Goal: Find specific page/section: Find specific page/section

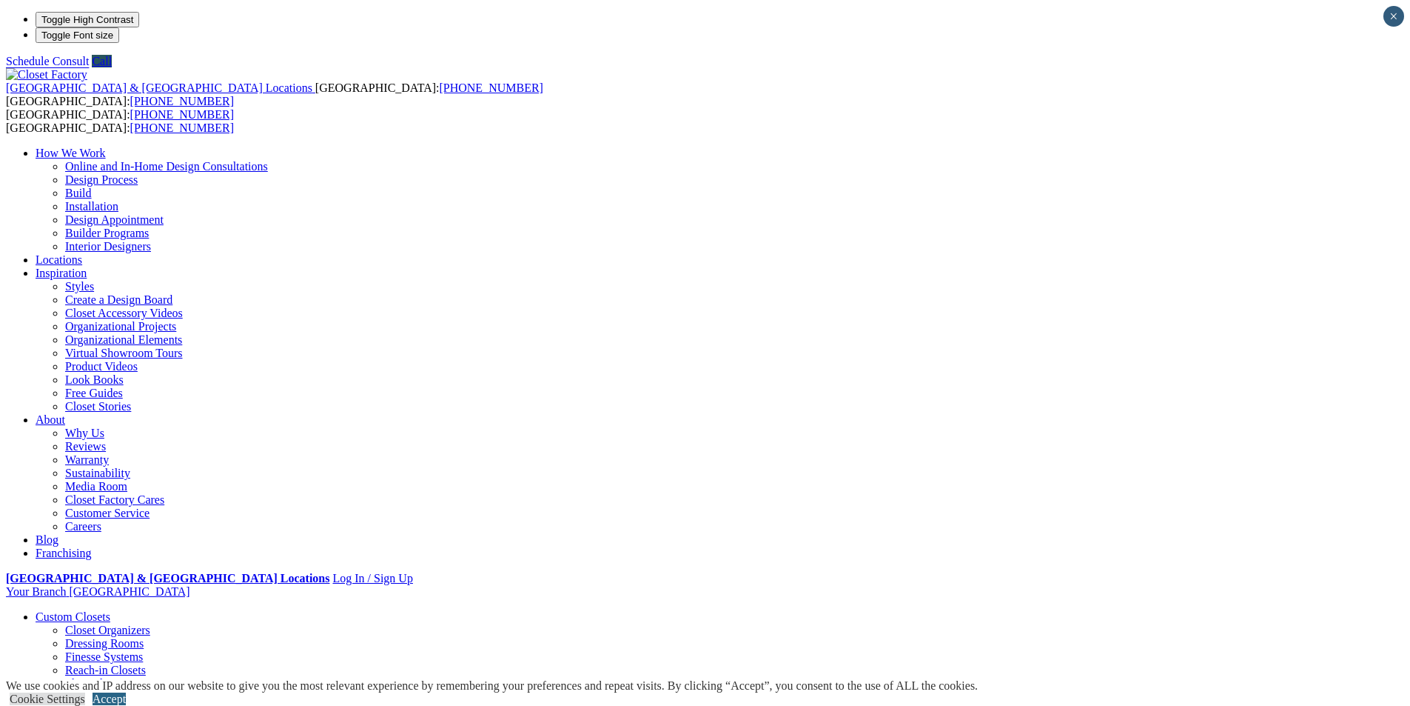
click at [126, 692] on link "Accept" at bounding box center [109, 698] width 33 height 13
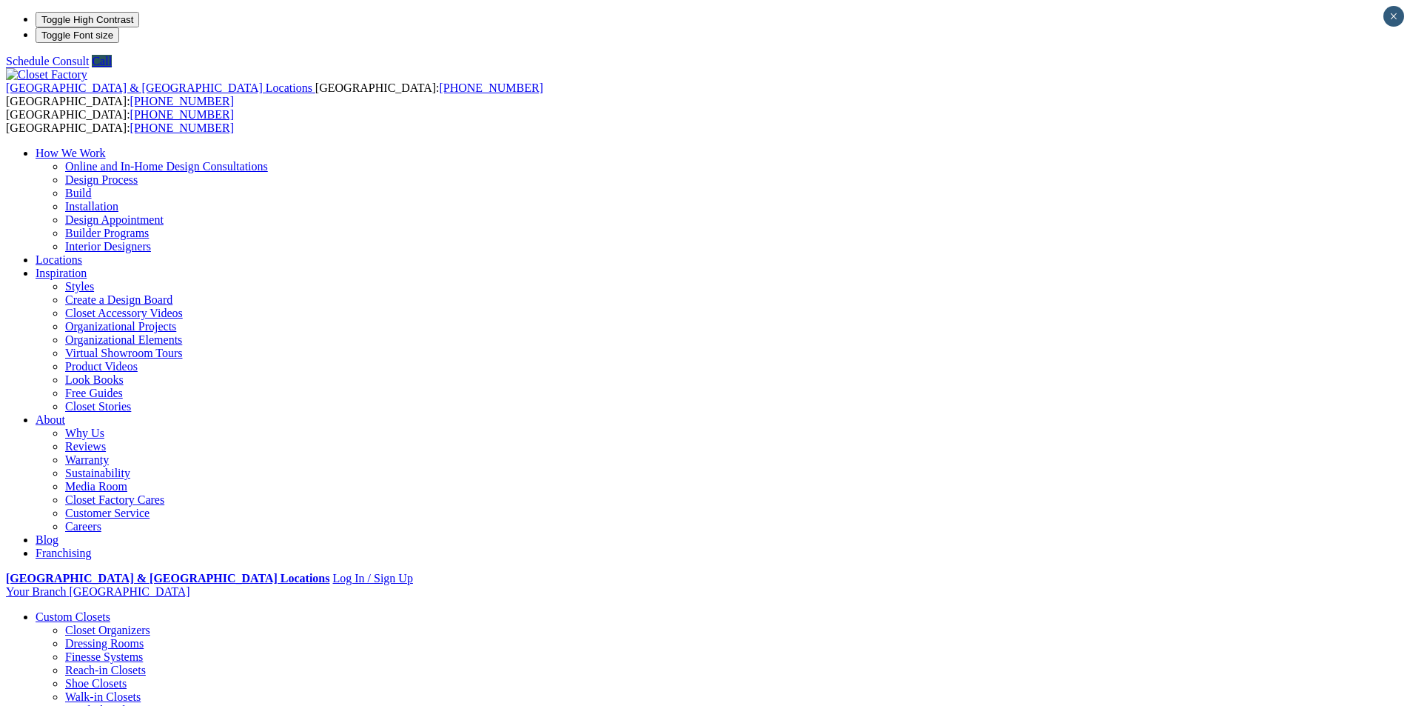
click at [82, 253] on link "Locations" at bounding box center [59, 259] width 47 height 13
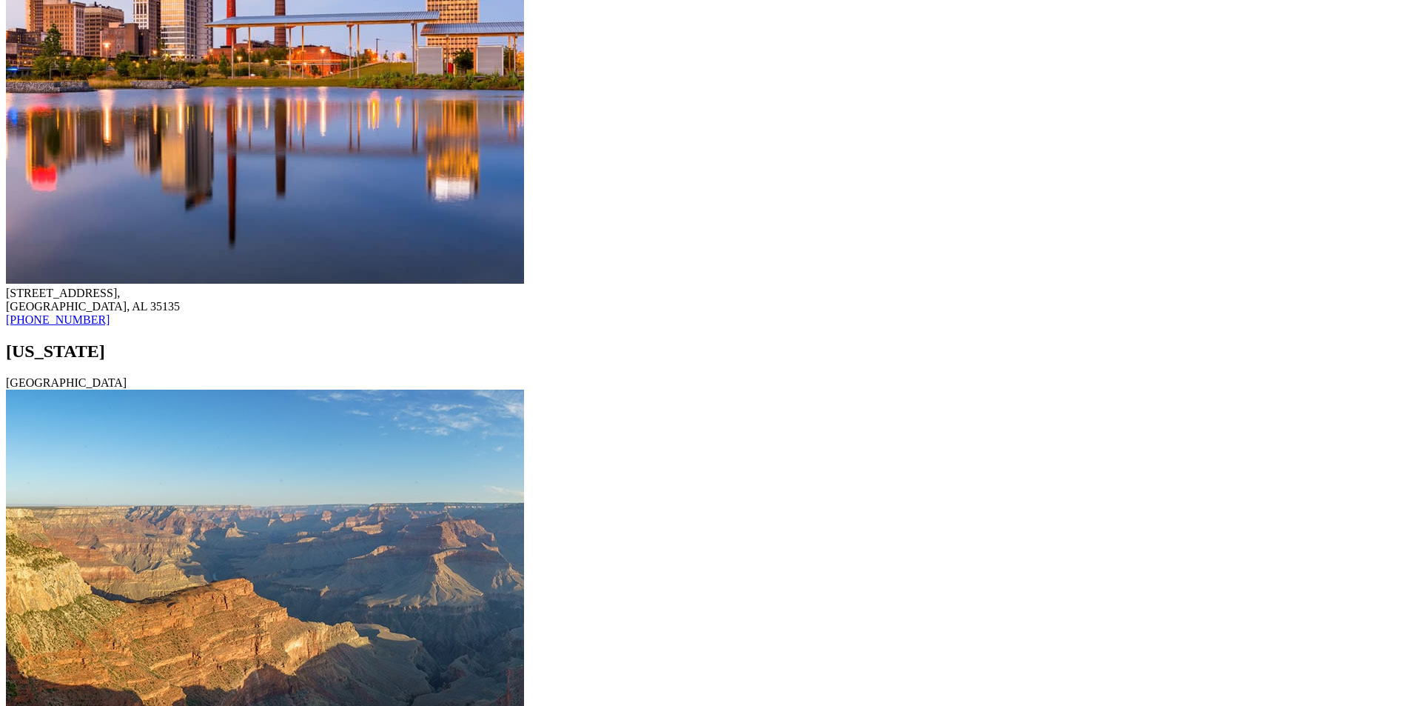
scroll to position [1635, 0]
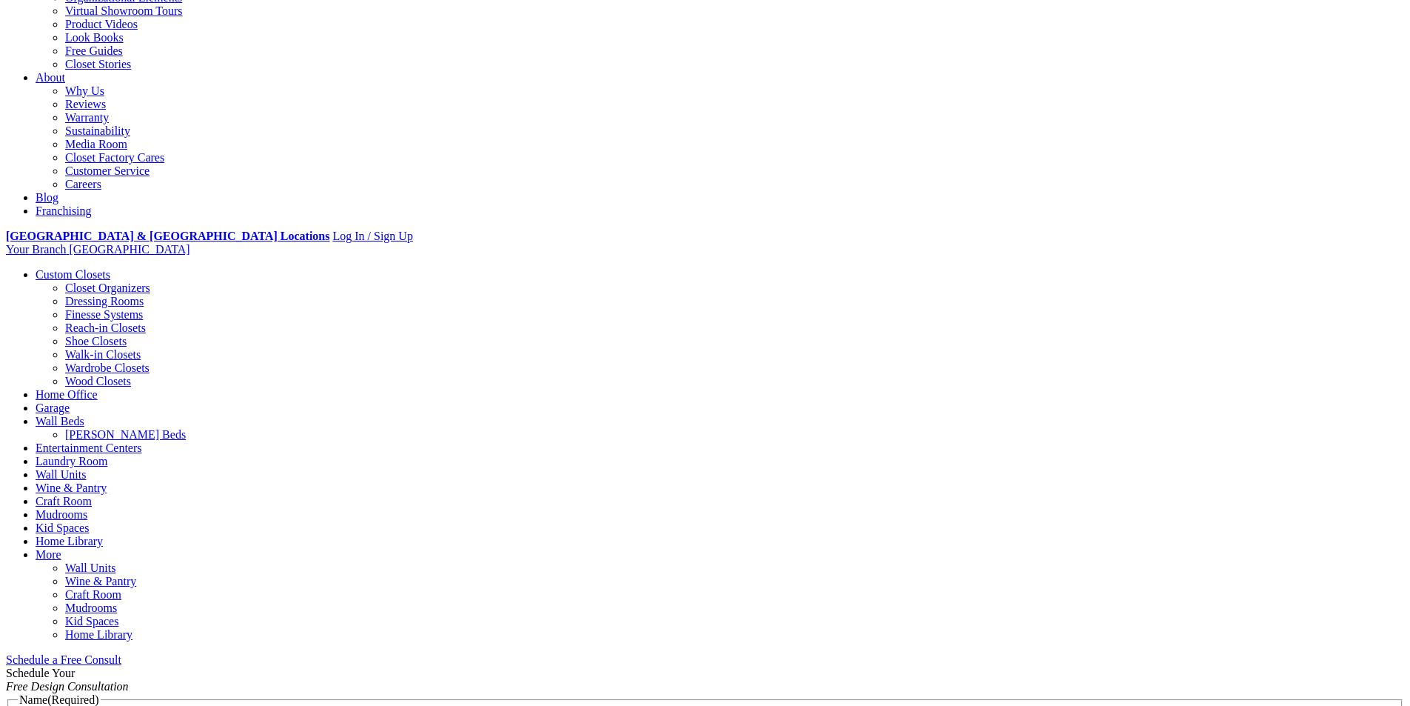
scroll to position [494, 0]
